Goal: Task Accomplishment & Management: Complete application form

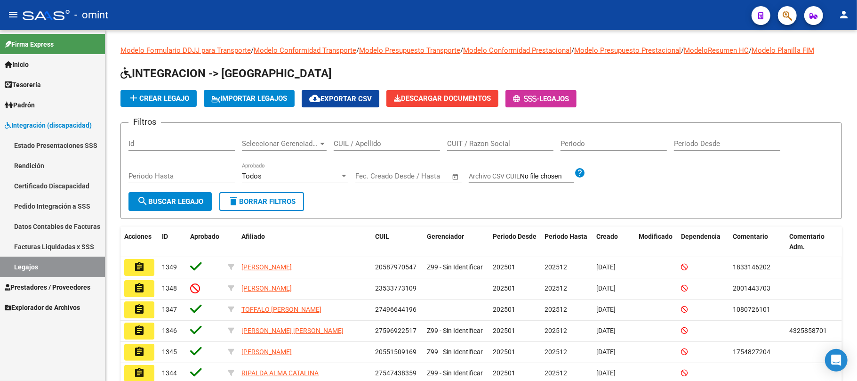
click at [10, 352] on div "Firma Express Inicio Instructivos Contacto OS Tesorería Extractos Procesados (c…" at bounding box center [52, 205] width 105 height 351
click at [368, 142] on input "CUIL / Apellido" at bounding box center [387, 143] width 106 height 8
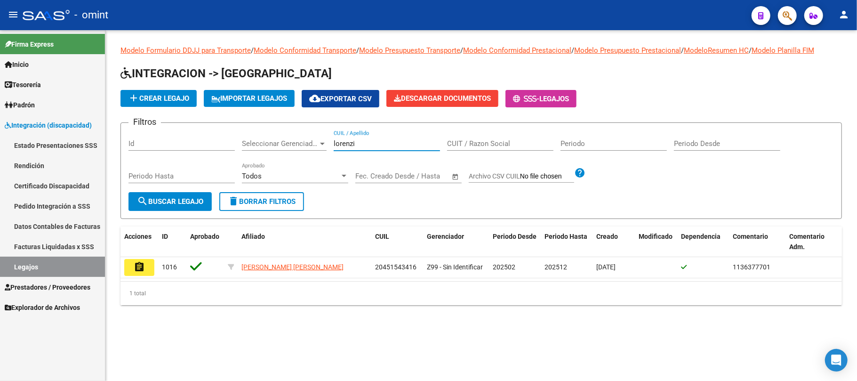
type input "lorenzi"
click at [248, 202] on span "delete Borrar Filtros" at bounding box center [262, 201] width 68 height 8
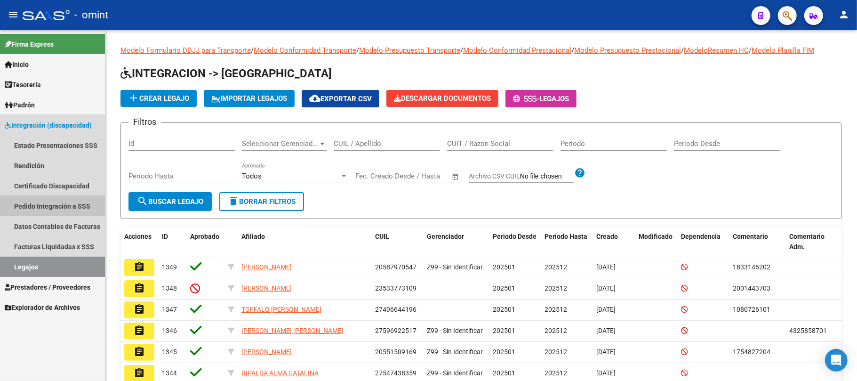
click at [53, 203] on link "Pedido Integración a SSS" at bounding box center [52, 206] width 105 height 20
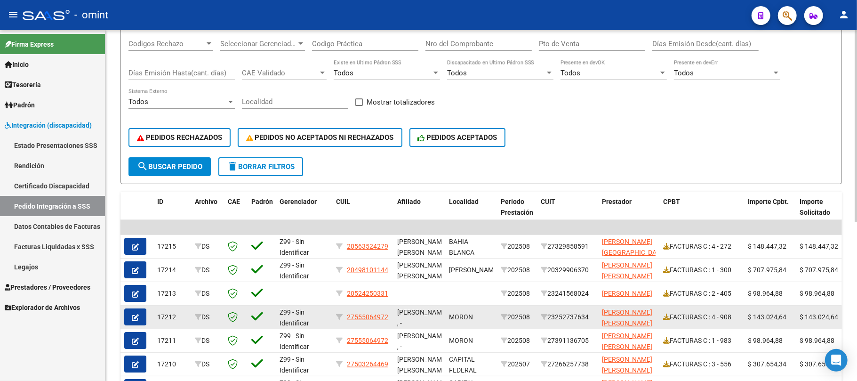
scroll to position [251, 0]
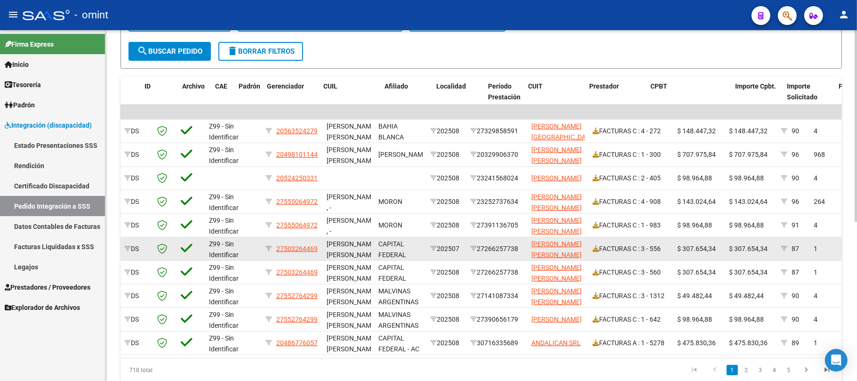
drag, startPoint x: 478, startPoint y: 243, endPoint x: 511, endPoint y: 243, distance: 33.0
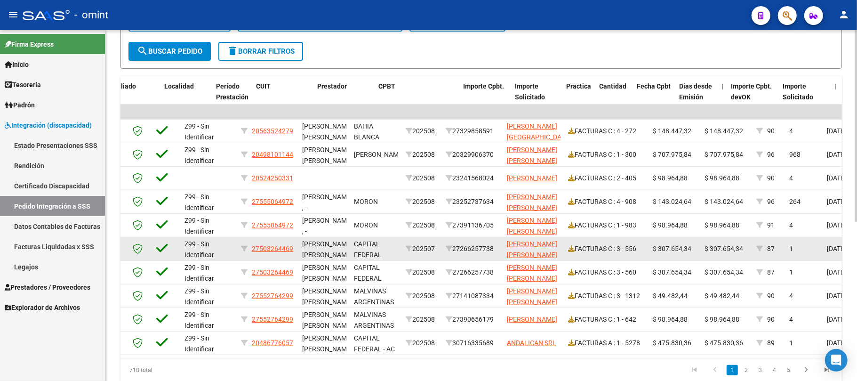
drag, startPoint x: 494, startPoint y: 245, endPoint x: 567, endPoint y: 245, distance: 73.0
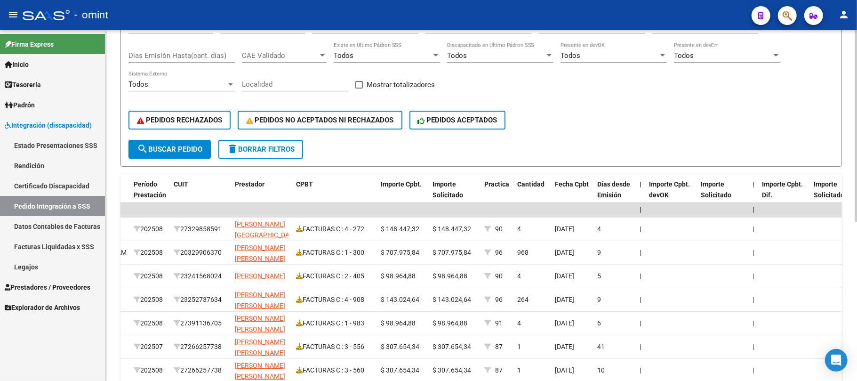
scroll to position [0, 0]
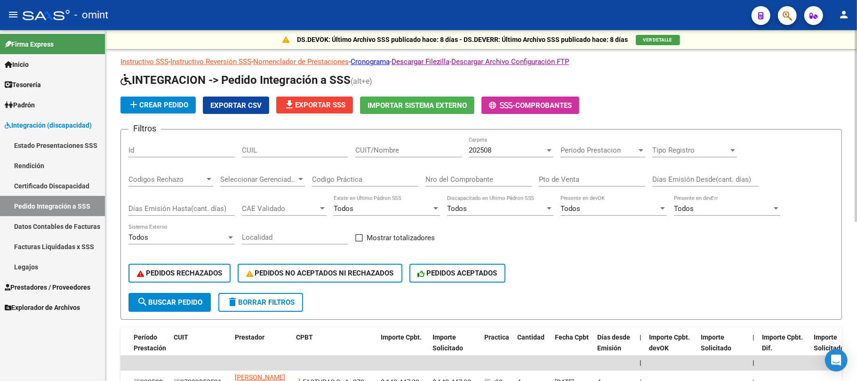
drag, startPoint x: 677, startPoint y: 196, endPoint x: 641, endPoint y: 200, distance: 36.0
click at [353, 179] on input "Codigo Práctica" at bounding box center [365, 179] width 106 height 8
type input "10"
click at [174, 304] on span "search Buscar Pedido" at bounding box center [169, 302] width 65 height 8
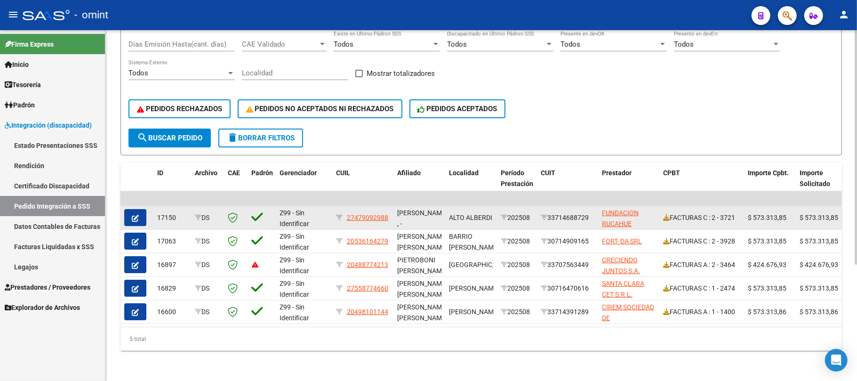
click at [138, 215] on icon "button" at bounding box center [135, 218] width 7 height 7
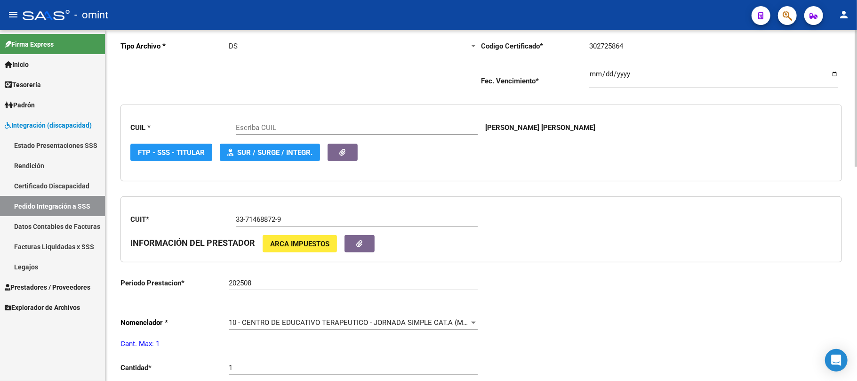
type input "27479092988"
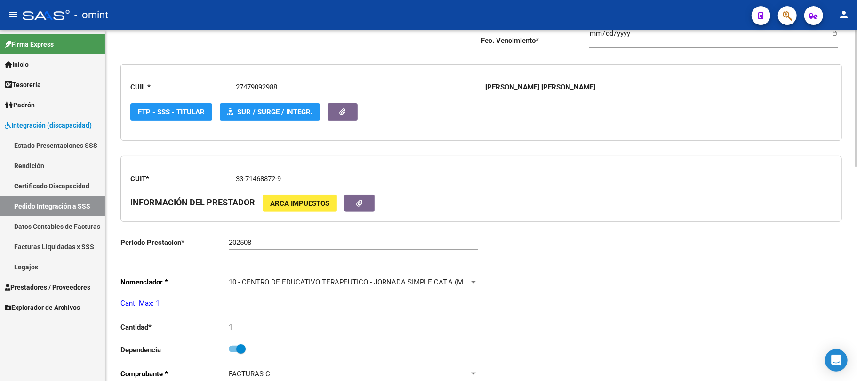
scroll to position [251, 0]
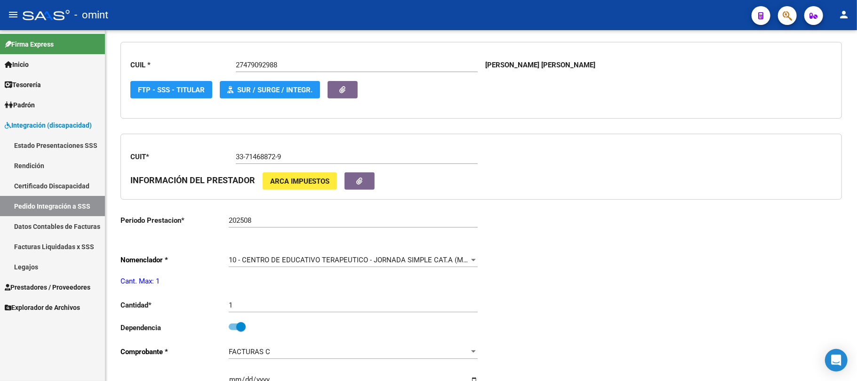
click at [44, 206] on link "Pedido Integración a SSS" at bounding box center [52, 206] width 105 height 20
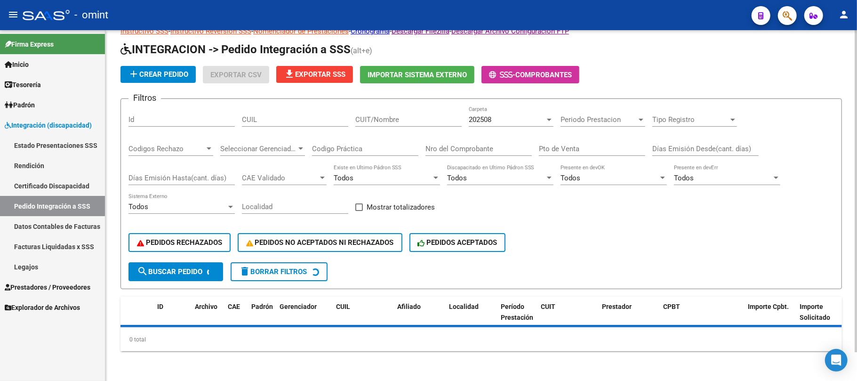
scroll to position [251, 0]
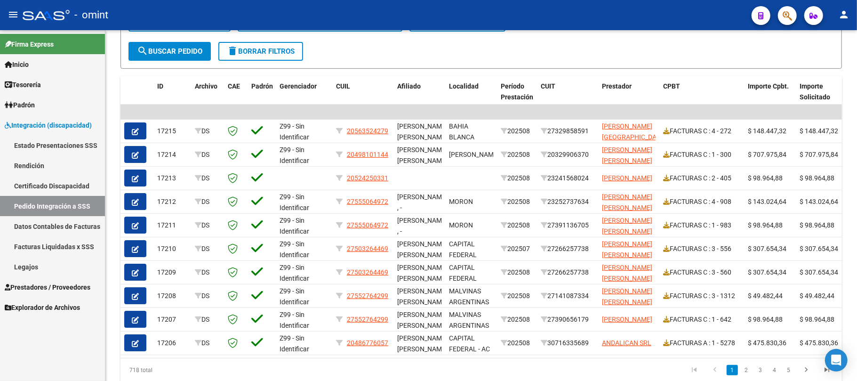
click at [19, 270] on link "Legajos" at bounding box center [52, 267] width 105 height 20
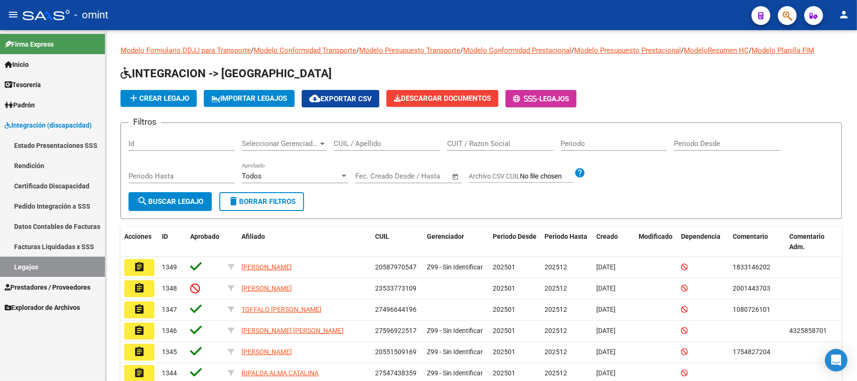
click at [29, 186] on link "Certificado Discapacidad" at bounding box center [52, 186] width 105 height 20
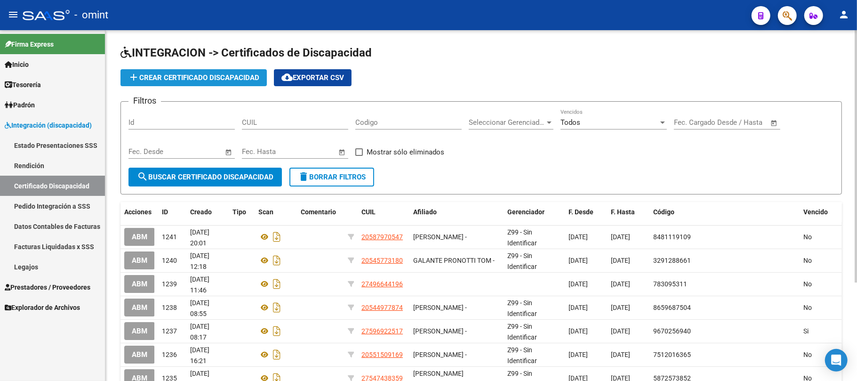
click at [198, 73] on span "add Crear Certificado Discapacidad" at bounding box center [193, 77] width 131 height 8
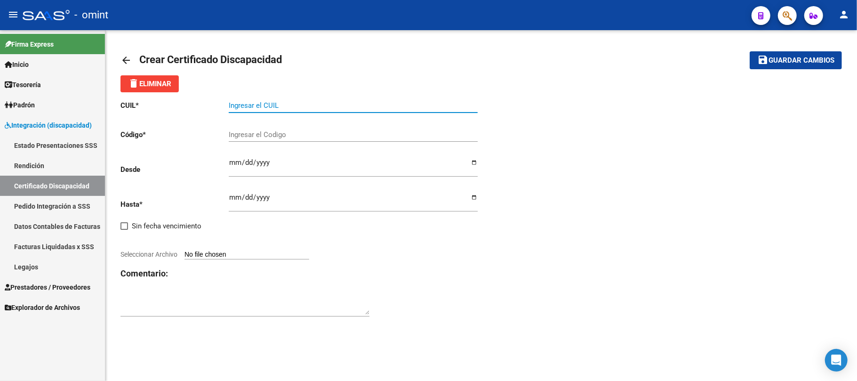
click at [275, 109] on input "Ingresar el CUIL" at bounding box center [353, 105] width 249 height 8
click at [294, 112] on div "Ingresar el CUIL" at bounding box center [353, 102] width 249 height 20
click at [289, 104] on input "Ingresar el CUIL" at bounding box center [353, 105] width 249 height 8
paste input "27-37439208-0"
type input "27-37439208-0"
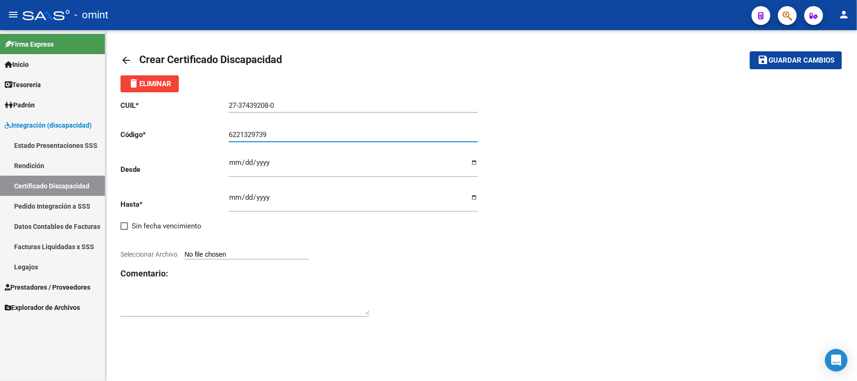
type input "6221329739"
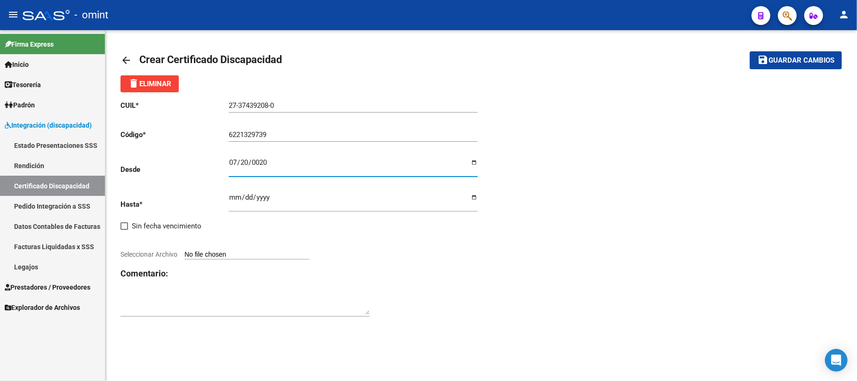
type input "0202-07-20"
type input "[DATE]"
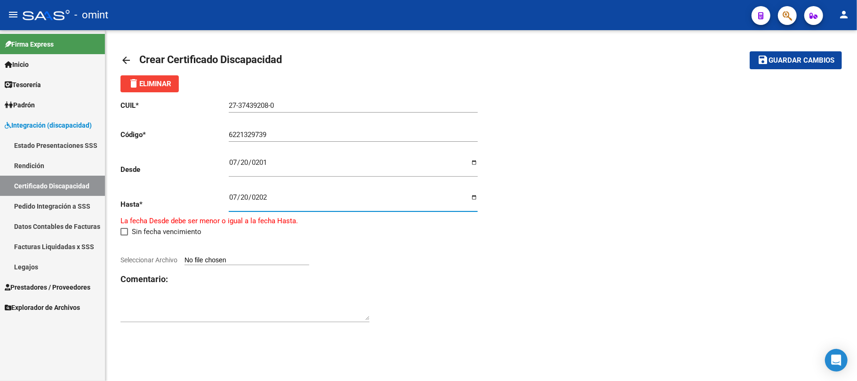
type input "[DATE]"
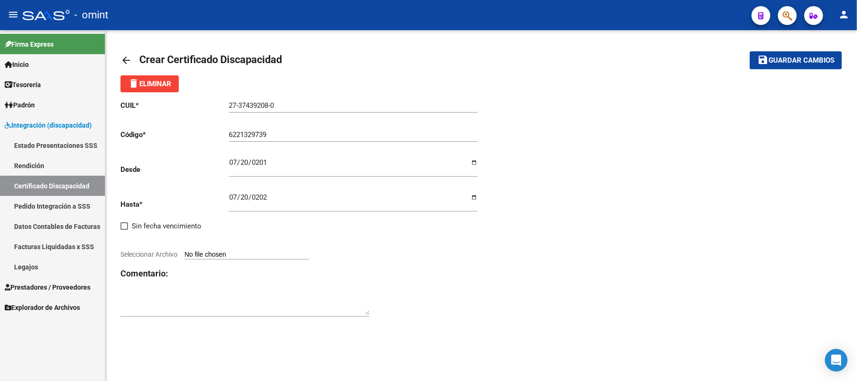
click at [228, 259] on input "Seleccionar Archivo" at bounding box center [247, 254] width 125 height 9
type input "C:\fakepath\CUD.pdf"
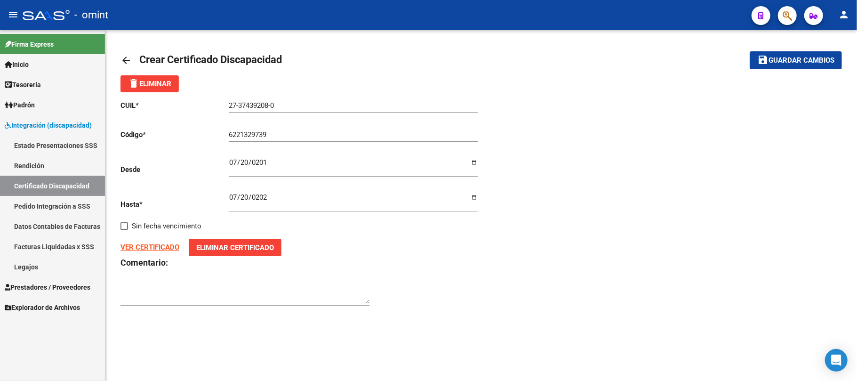
drag, startPoint x: 788, startPoint y: 68, endPoint x: 782, endPoint y: 74, distance: 9.0
click at [787, 68] on button "save Guardar cambios" at bounding box center [796, 59] width 92 height 17
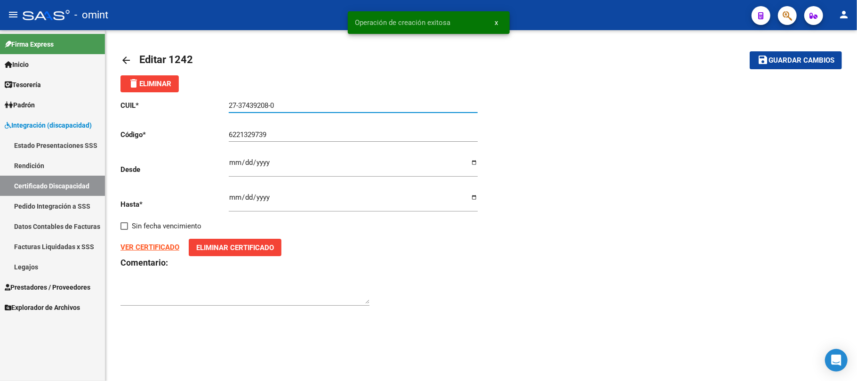
click at [259, 103] on input "27-37439208-0" at bounding box center [353, 105] width 249 height 8
click at [35, 268] on link "Legajos" at bounding box center [52, 267] width 105 height 20
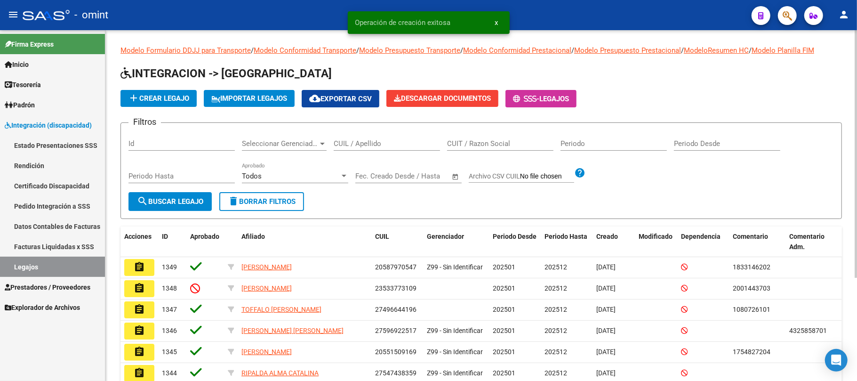
click at [175, 100] on span "add Crear Legajo" at bounding box center [158, 98] width 61 height 8
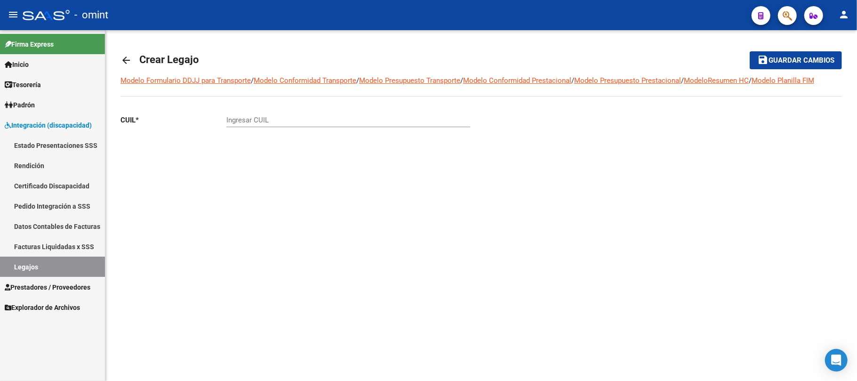
drag, startPoint x: 276, startPoint y: 117, endPoint x: 278, endPoint y: 121, distance: 5.1
click at [277, 118] on input "Ingresar CUIL" at bounding box center [348, 120] width 244 height 8
paste input "27-37439208-0"
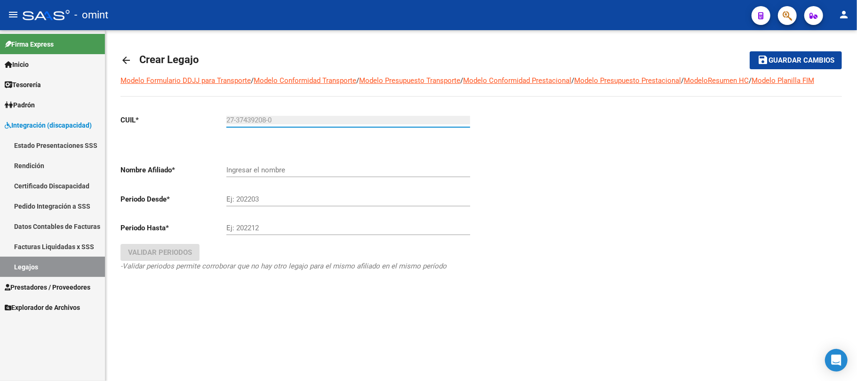
type input "27-37439208-0"
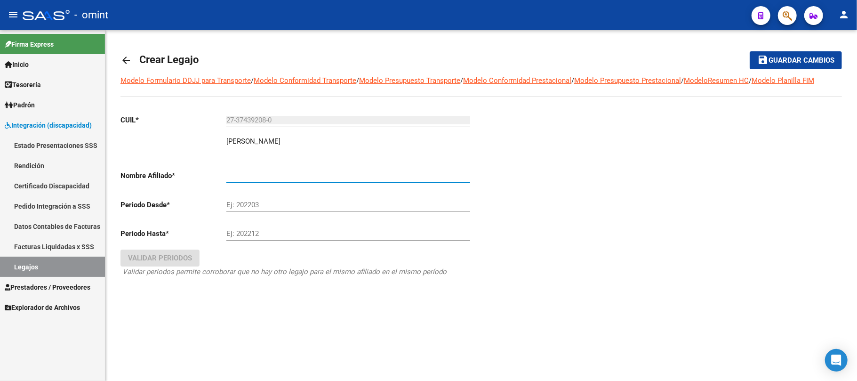
type input "[PERSON_NAME]"
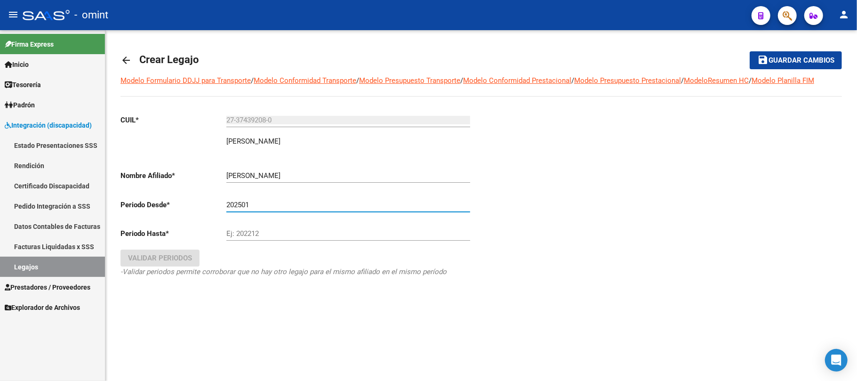
type input "202501"
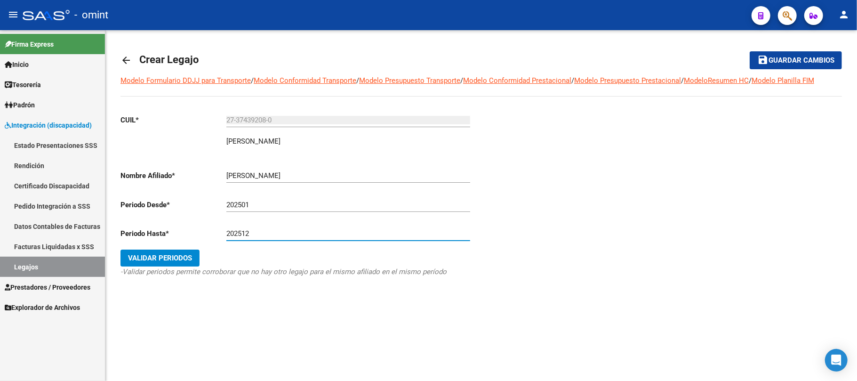
type input "202512"
click at [166, 248] on div "CUIL * 27-37439208-0 Ingresar CUIL [PERSON_NAME] [PERSON_NAME] [PERSON_NAME] No…" at bounding box center [298, 205] width 354 height 196
click at [163, 257] on span "Validar Periodos" at bounding box center [160, 258] width 64 height 8
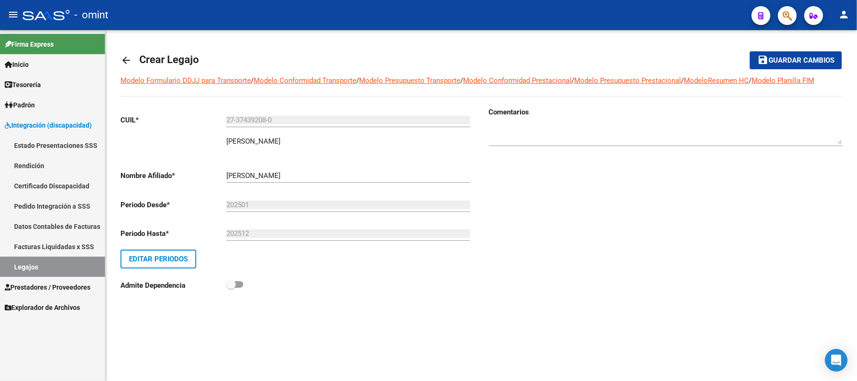
click at [555, 125] on div at bounding box center [666, 131] width 354 height 29
paste textarea "1081493702"
type textarea "1081493702"
drag, startPoint x: 783, startPoint y: 50, endPoint x: 782, endPoint y: 60, distance: 10.5
click at [783, 55] on mat-toolbar-row "save Guardar cambios" at bounding box center [767, 60] width 150 height 30
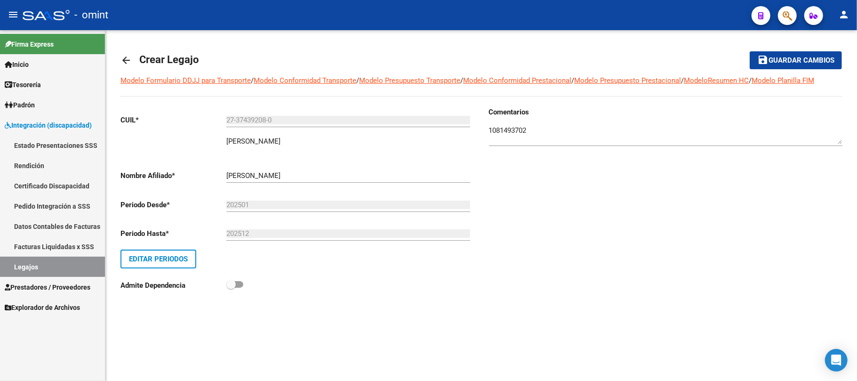
click at [782, 61] on span "Guardar cambios" at bounding box center [802, 60] width 66 height 8
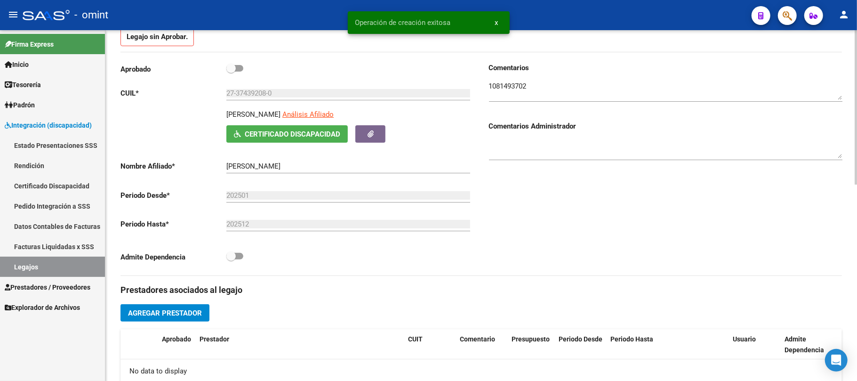
scroll to position [188, 0]
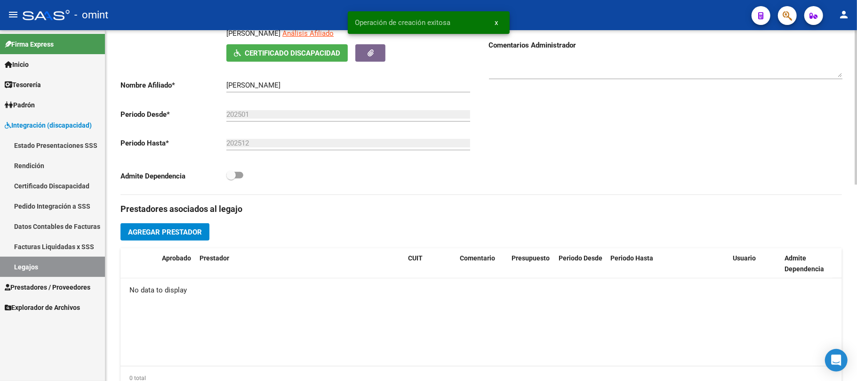
click at [178, 234] on span "Agregar Prestador" at bounding box center [165, 232] width 74 height 8
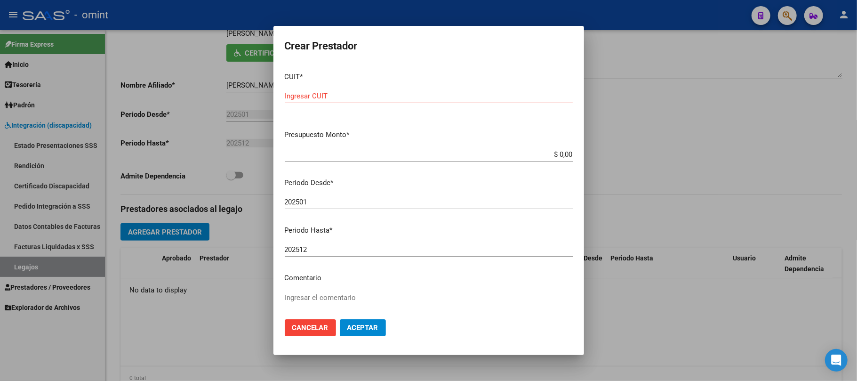
click at [347, 92] on input "Ingresar CUIT" at bounding box center [429, 96] width 288 height 8
click at [339, 90] on div "Ingresar CUIT" at bounding box center [429, 96] width 288 height 14
paste input "27-35531468-0"
type input "27-35531468-0"
type input "$ 10,00"
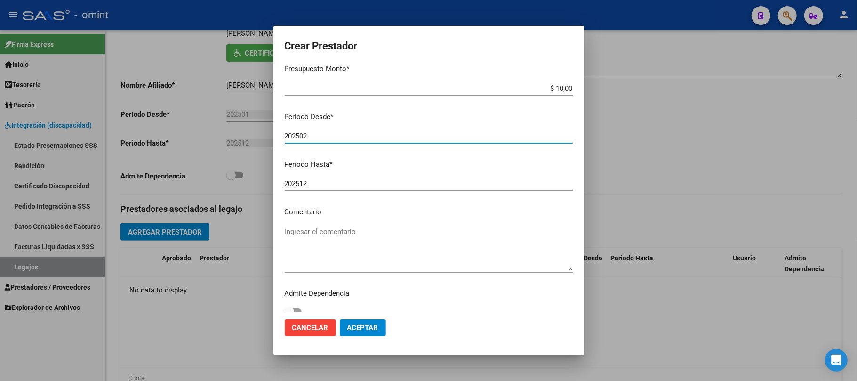
scroll to position [74, 0]
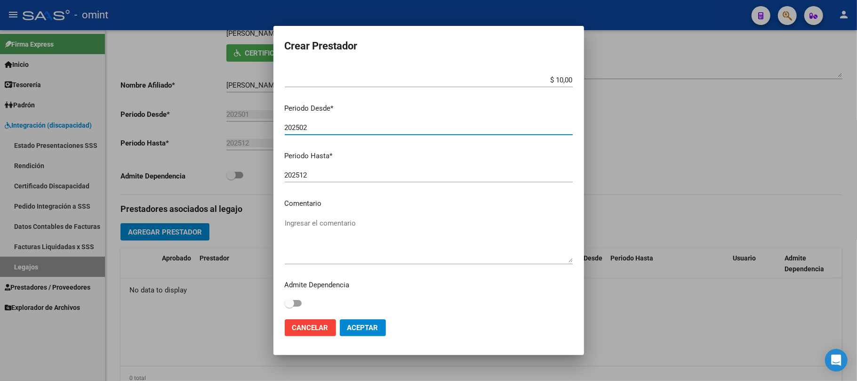
type input "202502"
click at [355, 225] on textarea "Ingresar el comentario" at bounding box center [429, 240] width 288 height 44
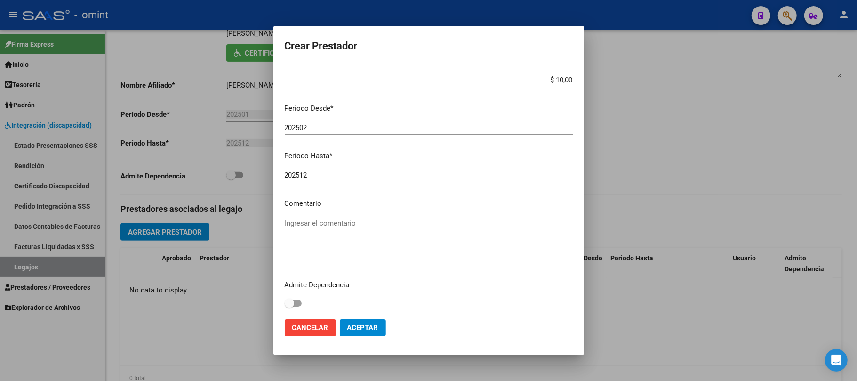
click at [321, 229] on textarea "Ingresar el comentario" at bounding box center [429, 240] width 288 height 44
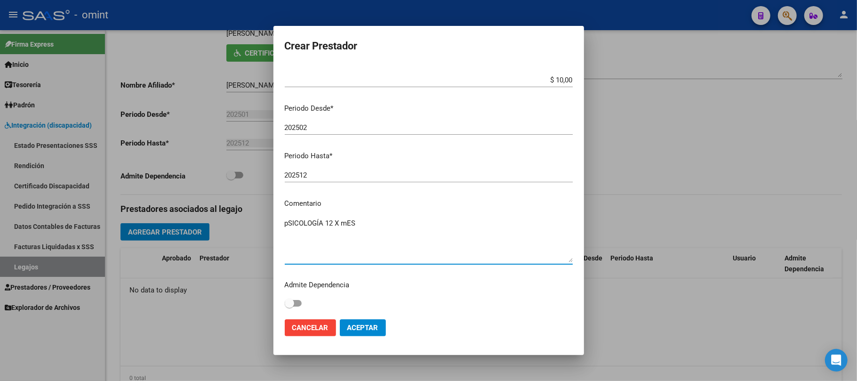
drag, startPoint x: 382, startPoint y: 219, endPoint x: 204, endPoint y: 219, distance: 178.4
click at [204, 219] on div "Crear Prestador CUIT * 27-35531468-0 Ingresar CUIT ARCA [PERSON_NAME] Presupues…" at bounding box center [428, 190] width 857 height 381
type textarea "PSICOLOGÍA 12 X MES"
click at [385, 328] on button "Aceptar" at bounding box center [363, 327] width 46 height 17
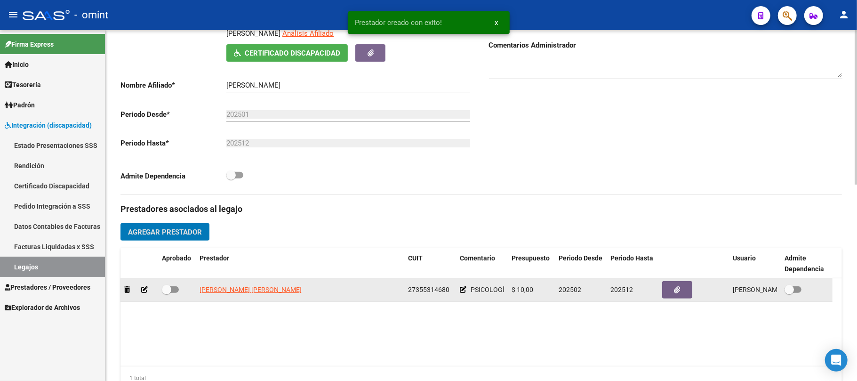
click at [173, 289] on span at bounding box center [170, 289] width 17 height 7
click at [167, 293] on input "checkbox" at bounding box center [166, 293] width 0 height 0
checkbox input "true"
click at [685, 292] on button "button" at bounding box center [677, 289] width 30 height 17
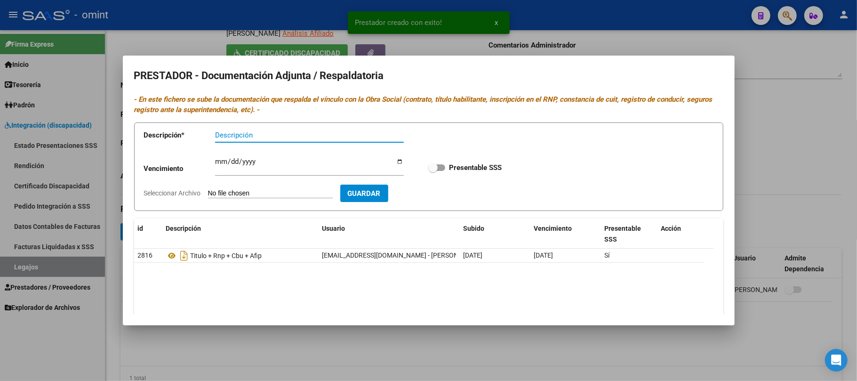
click at [763, 115] on div at bounding box center [428, 190] width 857 height 381
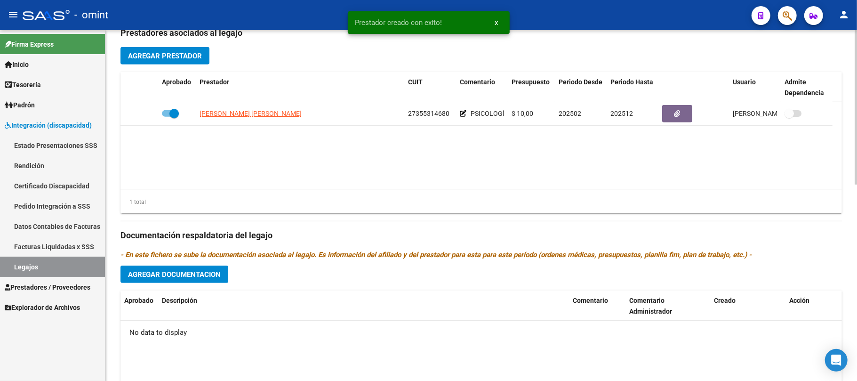
scroll to position [377, 0]
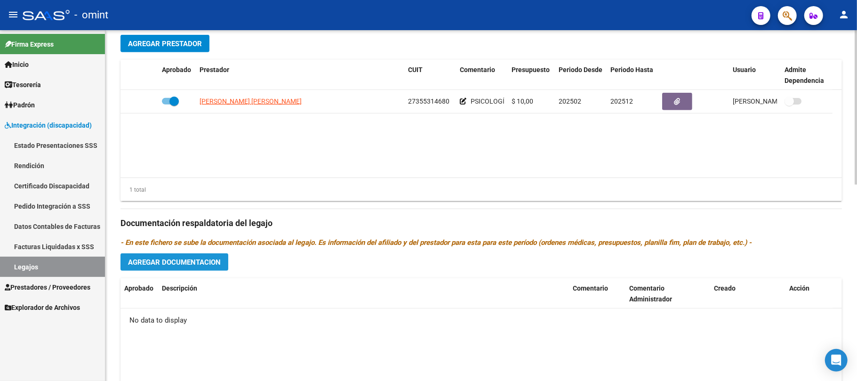
click at [187, 264] on span "Agregar Documentacion" at bounding box center [174, 262] width 93 height 8
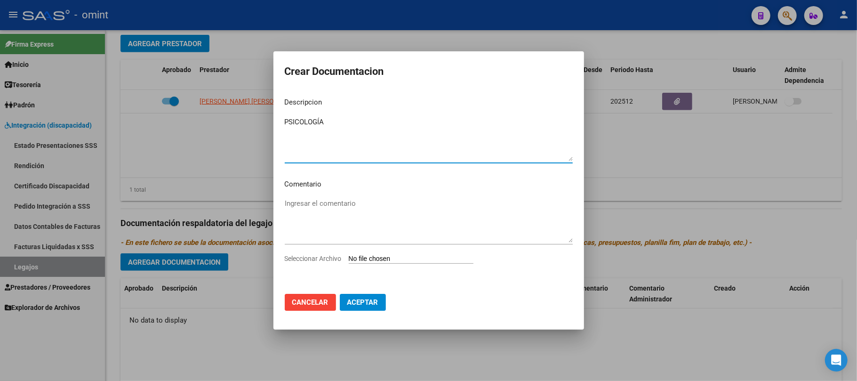
type textarea "PSICOLOGÍA"
click at [395, 262] on input "Seleccionar Archivo" at bounding box center [411, 259] width 125 height 9
type input "C:\fakepath\PSC - PRESTACION.pdf"
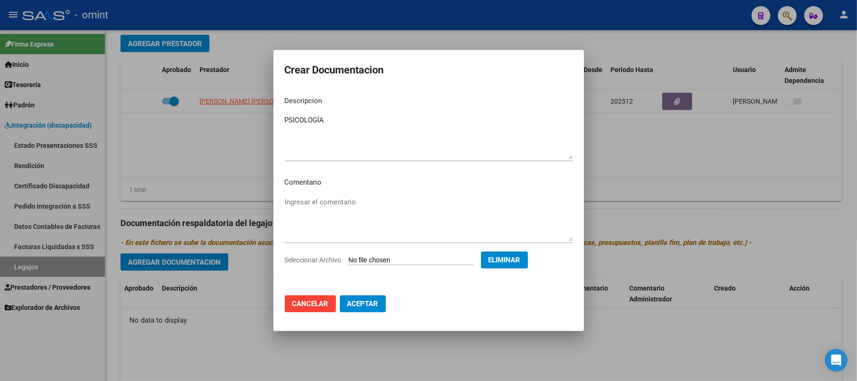
click at [372, 302] on span "Aceptar" at bounding box center [362, 303] width 31 height 8
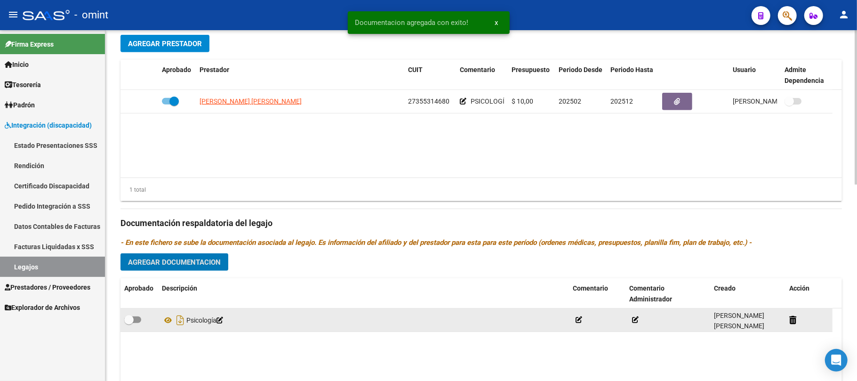
click at [127, 324] on span at bounding box center [128, 319] width 9 height 9
click at [129, 323] on input "checkbox" at bounding box center [129, 323] width 0 height 0
checkbox input "true"
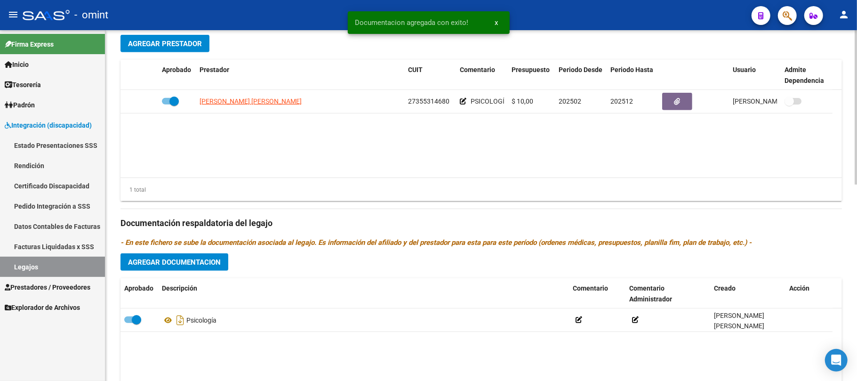
click at [183, 264] on span "Agregar Documentacion" at bounding box center [174, 262] width 93 height 8
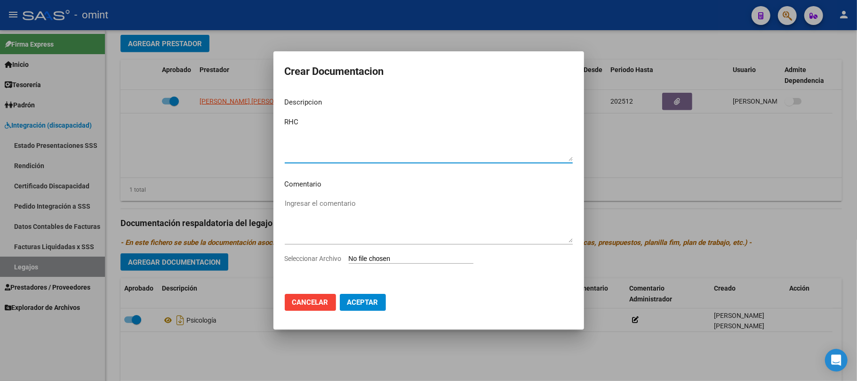
type textarea "RHC"
click at [379, 260] on input "Seleccionar Archivo" at bounding box center [411, 259] width 125 height 9
type input "C:\fakepath\RHC.pdf"
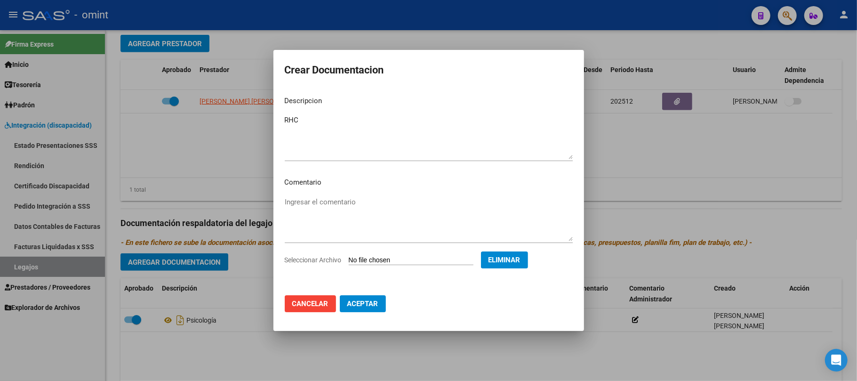
click at [364, 300] on span "Aceptar" at bounding box center [362, 303] width 31 height 8
checkbox input "false"
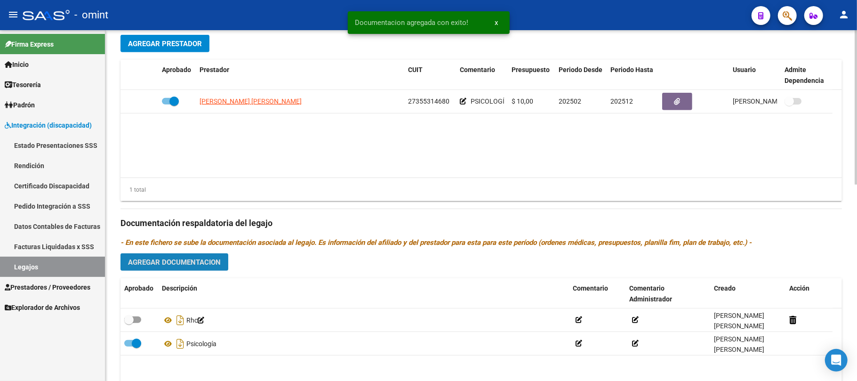
click at [173, 266] on span "Agregar Documentacion" at bounding box center [174, 262] width 93 height 8
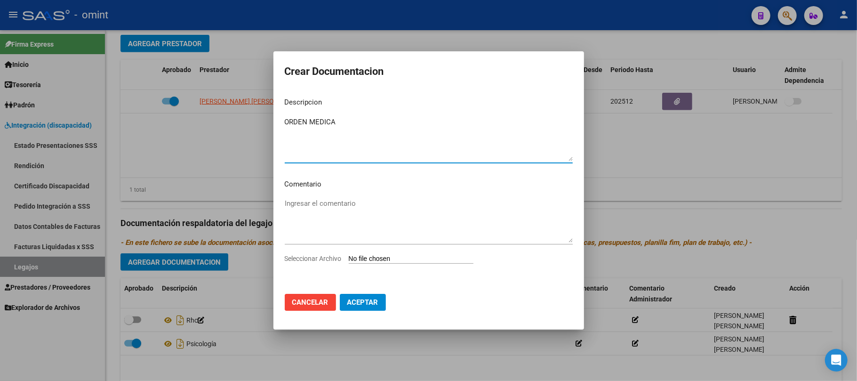
type textarea "ORDEN MEDICA"
click at [388, 258] on input "Seleccionar Archivo" at bounding box center [411, 259] width 125 height 9
click at [298, 299] on span "Cancelar" at bounding box center [310, 302] width 36 height 8
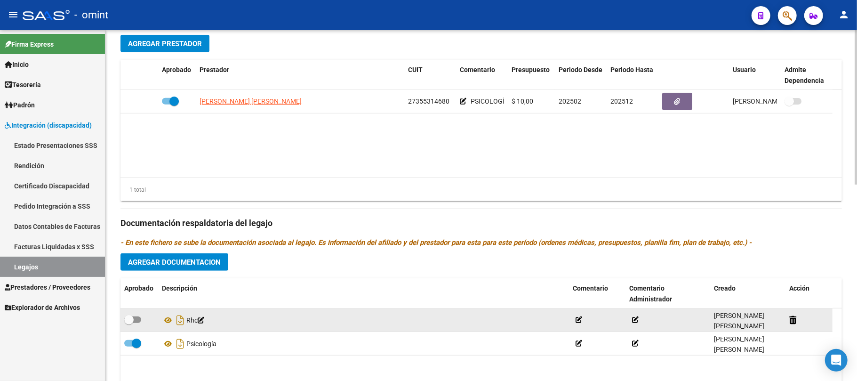
click at [142, 318] on div at bounding box center [139, 320] width 30 height 12
click at [138, 319] on span at bounding box center [132, 319] width 17 height 7
click at [129, 323] on input "checkbox" at bounding box center [129, 323] width 0 height 0
checkbox input "true"
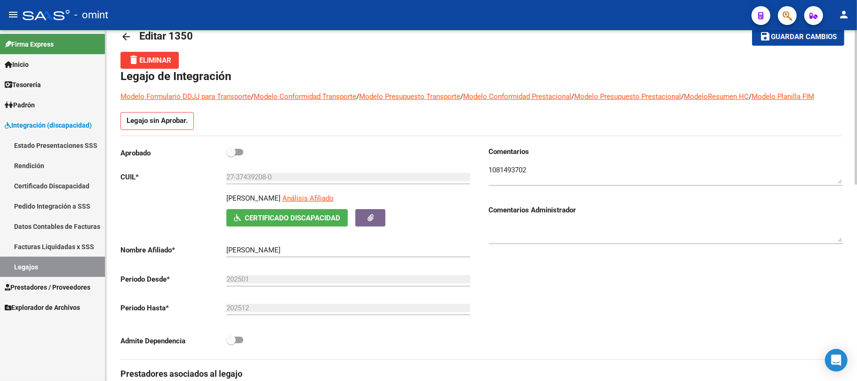
scroll to position [0, 0]
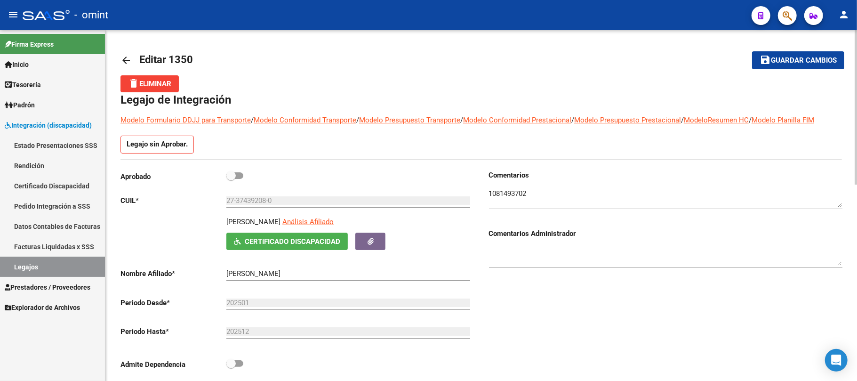
drag, startPoint x: 234, startPoint y: 177, endPoint x: 241, endPoint y: 177, distance: 6.6
click at [240, 177] on span at bounding box center [234, 175] width 17 height 7
click at [231, 179] on input "checkbox" at bounding box center [231, 179] width 0 height 0
checkbox input "true"
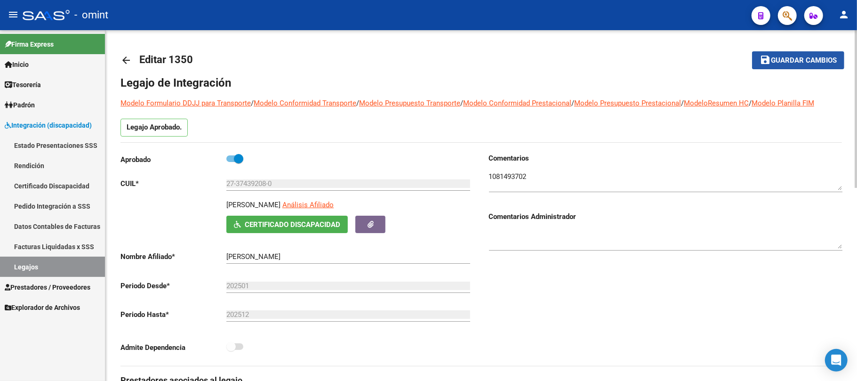
click at [773, 66] on button "save Guardar cambios" at bounding box center [798, 59] width 92 height 17
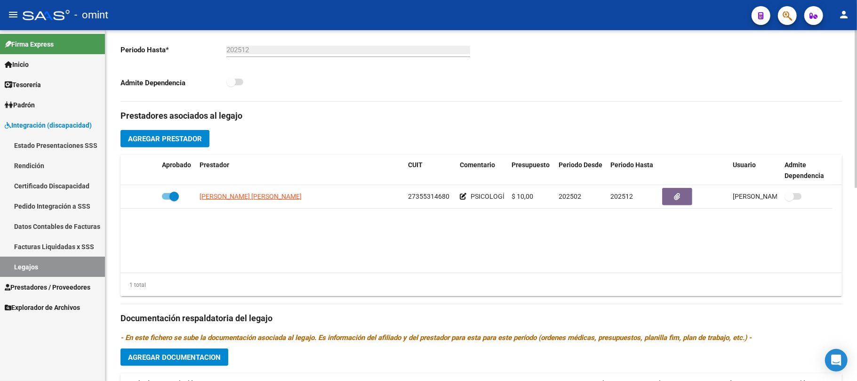
scroll to position [377, 0]
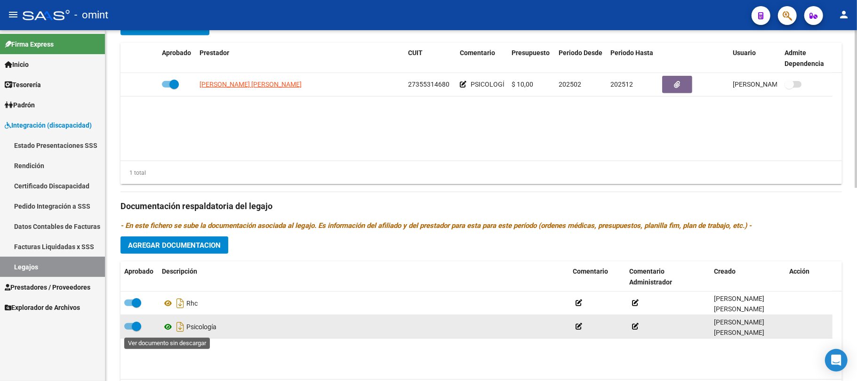
click at [169, 328] on icon at bounding box center [168, 326] width 12 height 11
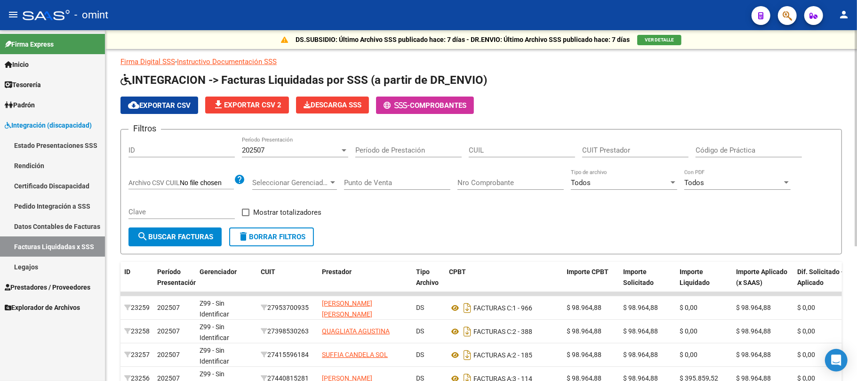
click at [266, 152] on div "202507" at bounding box center [291, 150] width 98 height 8
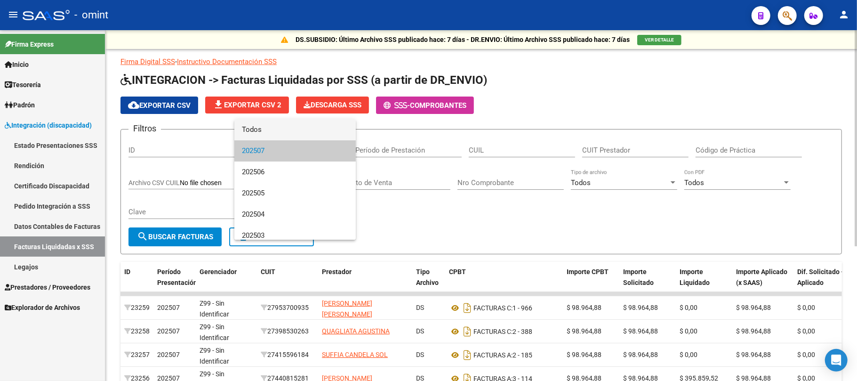
click at [260, 129] on span "Todos" at bounding box center [295, 129] width 106 height 21
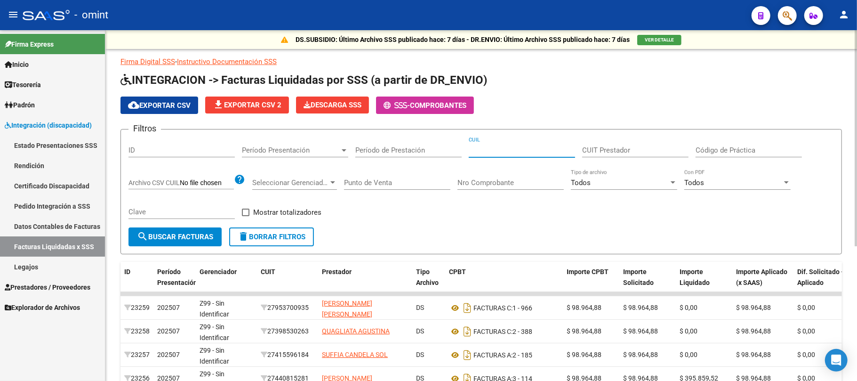
click at [492, 150] on input "CUIL" at bounding box center [522, 150] width 106 height 8
paste input "23-46883077-9"
type input "23-46883077-9"
click at [181, 234] on span "search Buscar Facturas" at bounding box center [175, 237] width 76 height 8
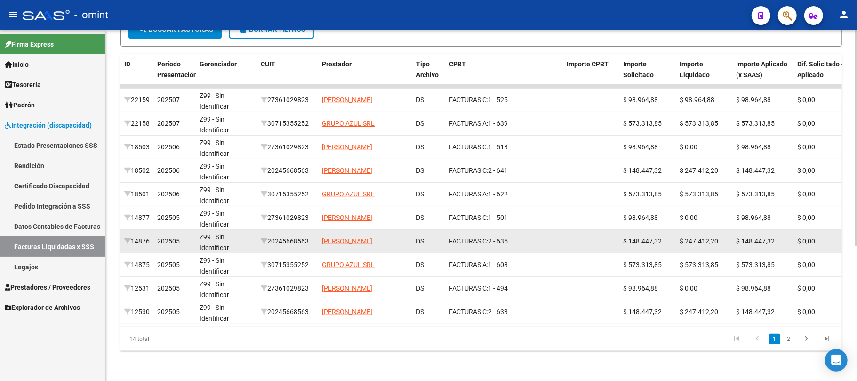
drag, startPoint x: 539, startPoint y: 221, endPoint x: 370, endPoint y: 225, distance: 169.5
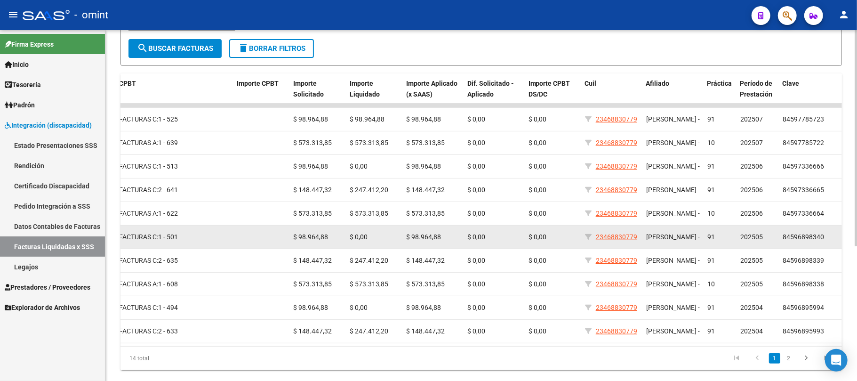
scroll to position [0, 332]
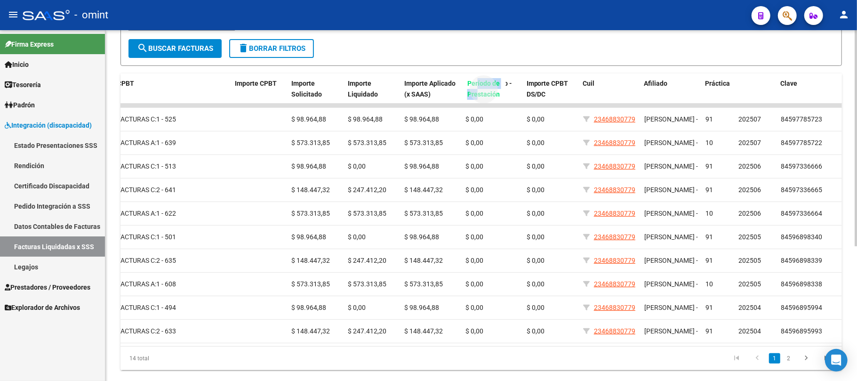
drag, startPoint x: 749, startPoint y: 88, endPoint x: 477, endPoint y: 95, distance: 271.3
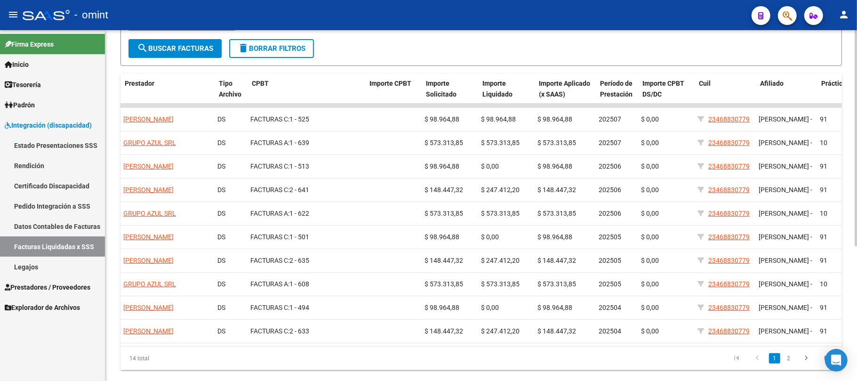
scroll to position [0, 197]
click at [8, 10] on mat-icon "menu" at bounding box center [13, 14] width 11 height 11
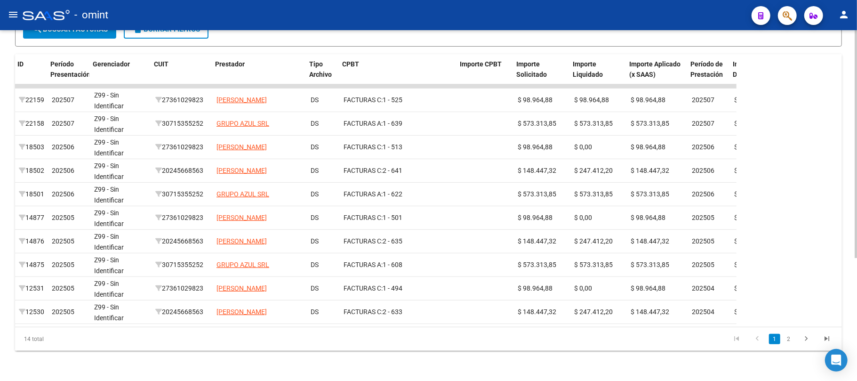
scroll to position [0, 7]
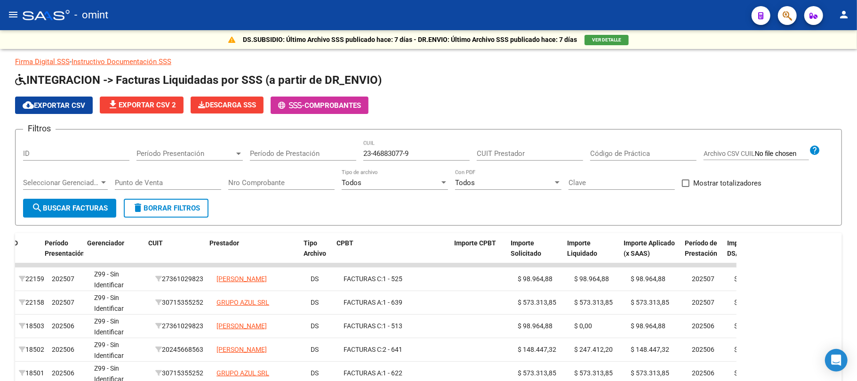
scroll to position [0, 7]
